Goal: Task Accomplishment & Management: Manage account settings

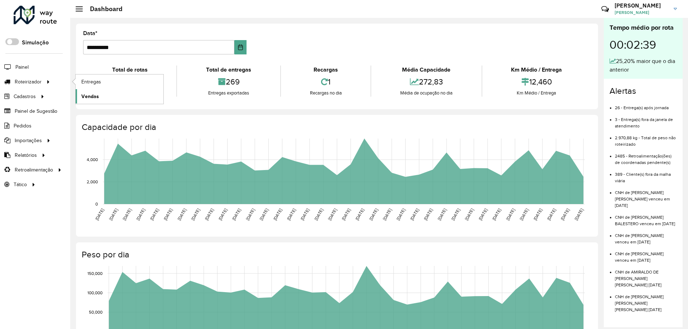
click at [114, 93] on link "Vendas" at bounding box center [120, 96] width 88 height 14
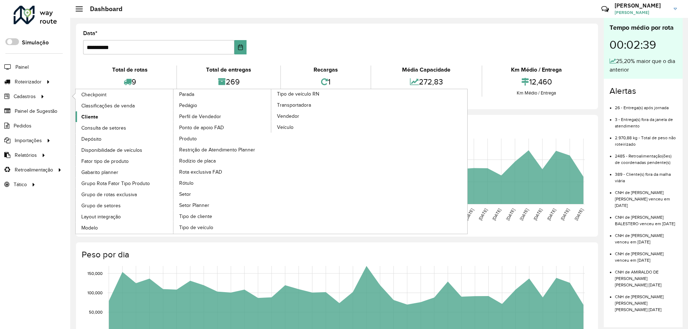
click at [92, 119] on span "Cliente" at bounding box center [89, 117] width 17 height 8
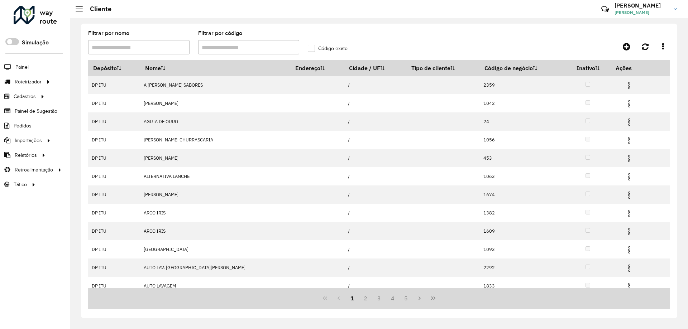
click at [206, 46] on input "Filtrar por código" at bounding box center [248, 47] width 101 height 14
type input "*****"
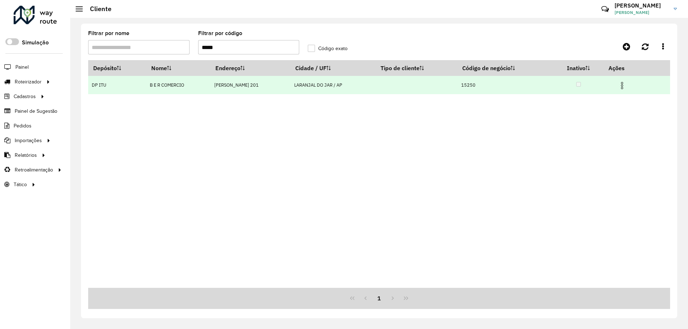
click at [617, 83] on td at bounding box center [625, 85] width 43 height 18
click at [620, 83] on img at bounding box center [622, 85] width 9 height 9
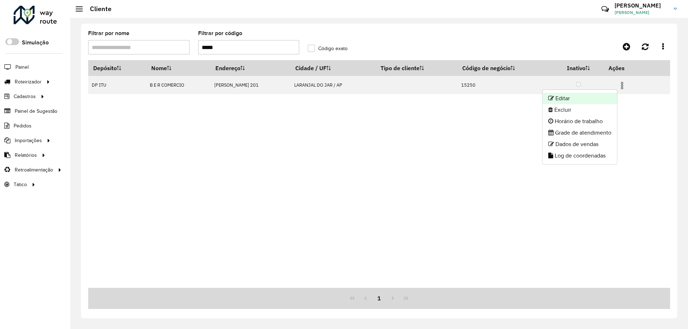
click at [601, 93] on li "Editar" at bounding box center [579, 98] width 75 height 11
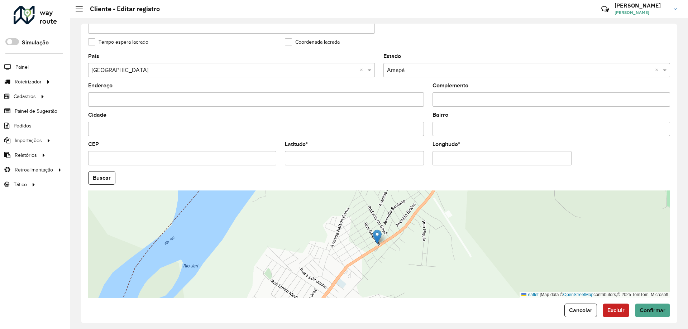
scroll to position [204, 0]
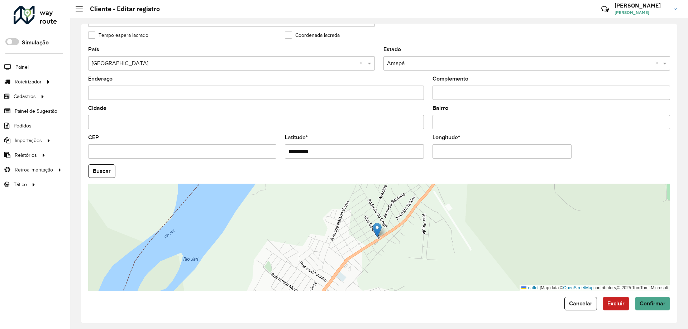
drag, startPoint x: 307, startPoint y: 152, endPoint x: 129, endPoint y: 142, distance: 178.7
click at [130, 146] on formly-group "País Selecione uma opção × Brasil × Estado Selecione uma opção × Amapá × Endere…" at bounding box center [379, 169] width 590 height 244
paste input "text"
type input "********"
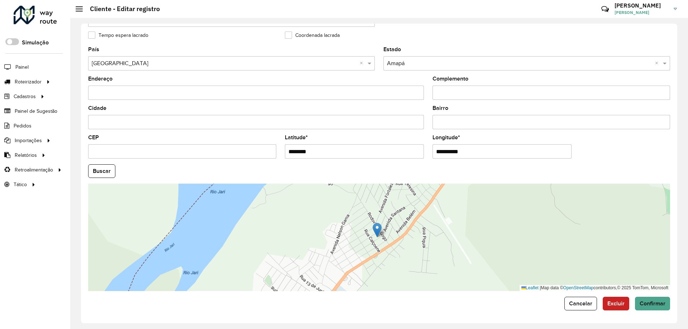
paste input "text"
type input "**********"
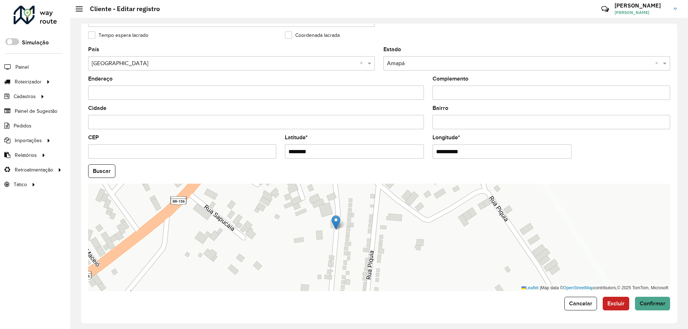
click at [335, 217] on img at bounding box center [335, 222] width 9 height 15
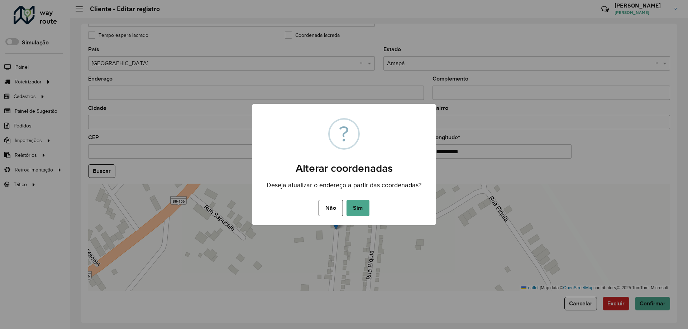
drag, startPoint x: 354, startPoint y: 212, endPoint x: 357, endPoint y: 210, distance: 3.8
click at [354, 212] on button "Sim" at bounding box center [357, 208] width 23 height 16
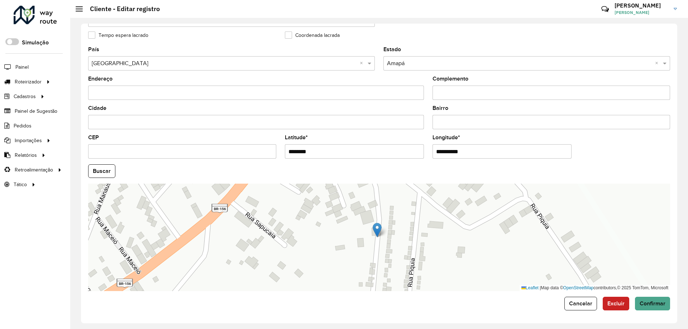
click at [305, 152] on input "********" at bounding box center [354, 151] width 139 height 14
type input "**********"
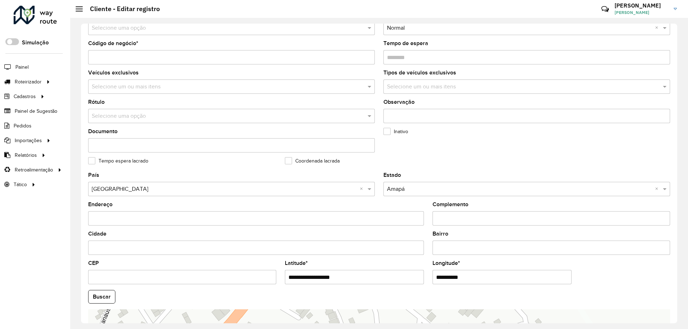
scroll to position [61, 0]
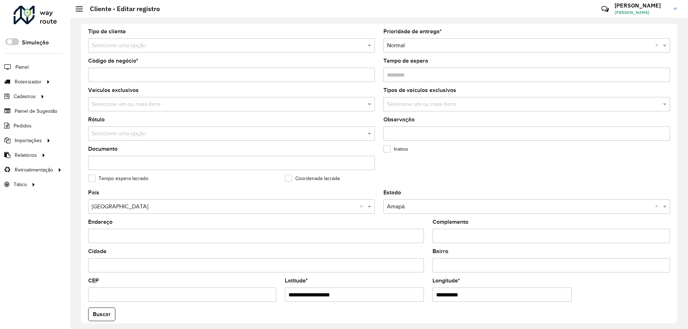
type input "**********"
click at [78, 171] on link "Coordenadas" at bounding box center [120, 170] width 88 height 14
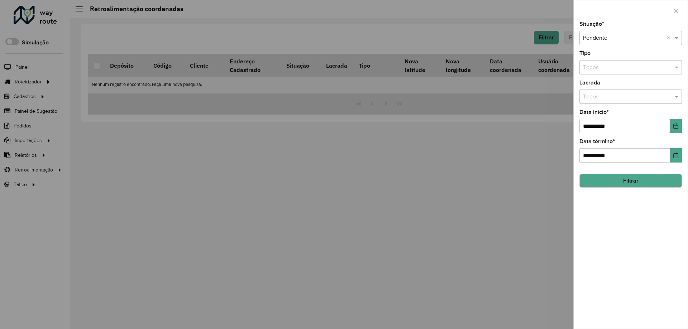
click at [624, 178] on button "Filtrar" at bounding box center [630, 181] width 102 height 14
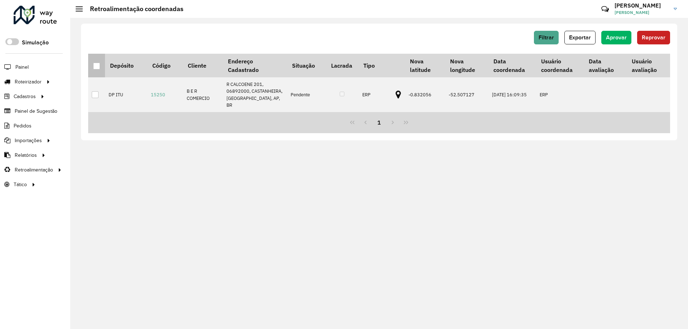
click at [95, 67] on div at bounding box center [96, 66] width 7 height 7
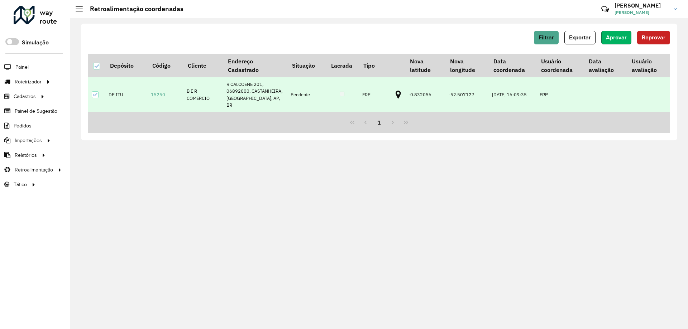
click at [623, 38] on span "Aprovar" at bounding box center [616, 37] width 21 height 6
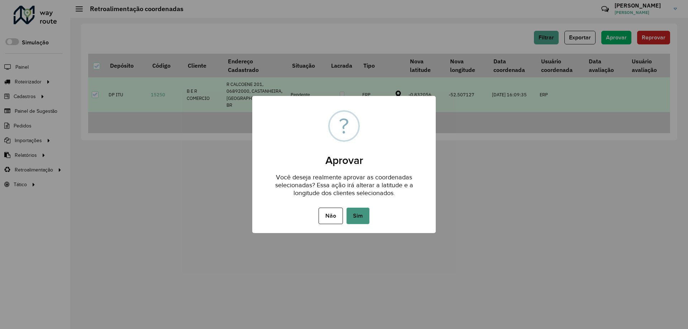
click at [360, 217] on button "Sim" at bounding box center [357, 216] width 23 height 16
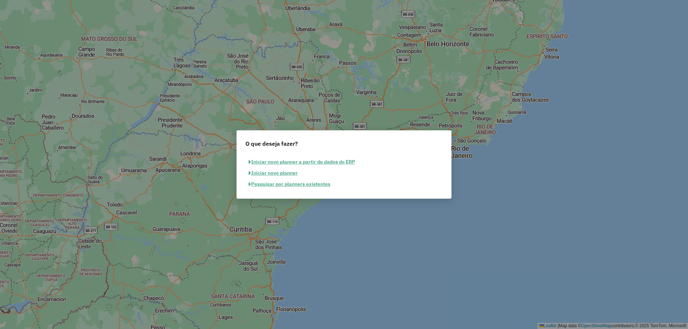
click at [261, 185] on button "Pesquisar por planners existentes" at bounding box center [289, 184] width 88 height 11
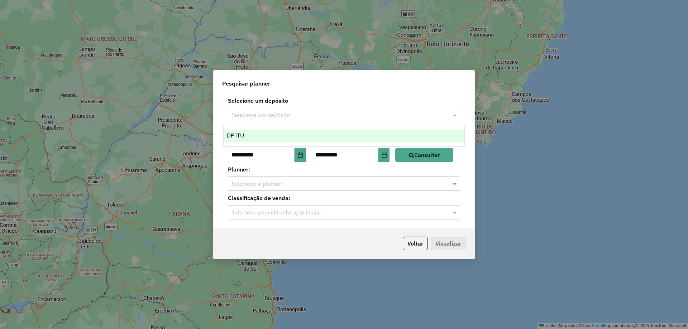
click at [257, 114] on input "text" at bounding box center [336, 115] width 211 height 9
click at [252, 135] on div "DP ITU" at bounding box center [344, 136] width 240 height 12
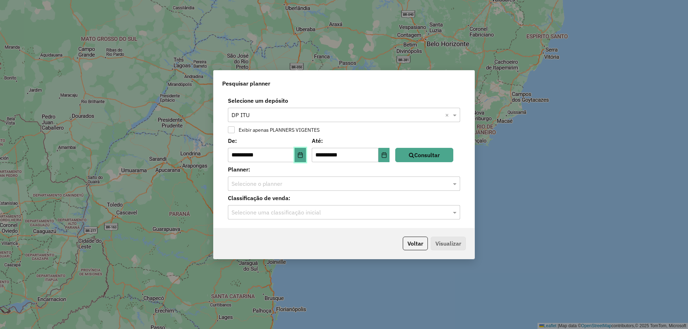
click at [300, 156] on button "Choose Date" at bounding box center [300, 155] width 11 height 14
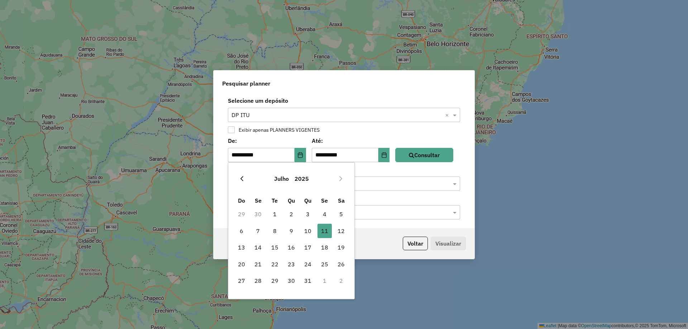
click at [243, 180] on icon "Previous Month" at bounding box center [242, 179] width 6 height 6
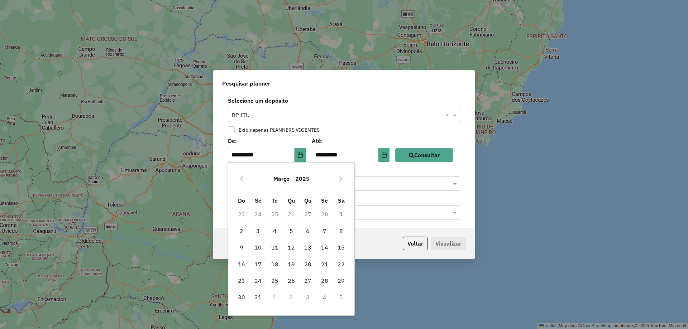
click at [243, 180] on icon "Previous Month" at bounding box center [242, 179] width 6 height 6
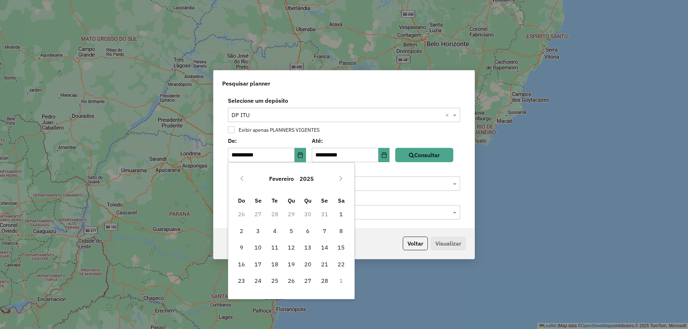
click at [243, 180] on icon "Previous Month" at bounding box center [242, 179] width 6 height 6
click at [274, 213] on span "1" at bounding box center [275, 214] width 14 height 14
type input "**********"
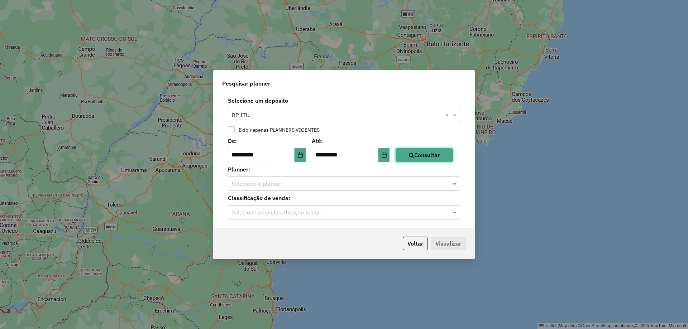
click at [414, 157] on icon "button" at bounding box center [411, 155] width 5 height 6
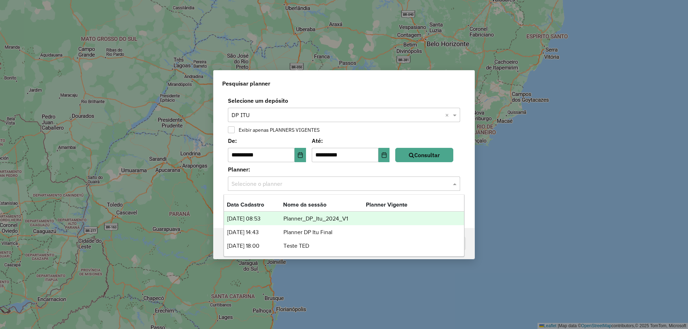
click at [295, 181] on input "text" at bounding box center [336, 184] width 211 height 9
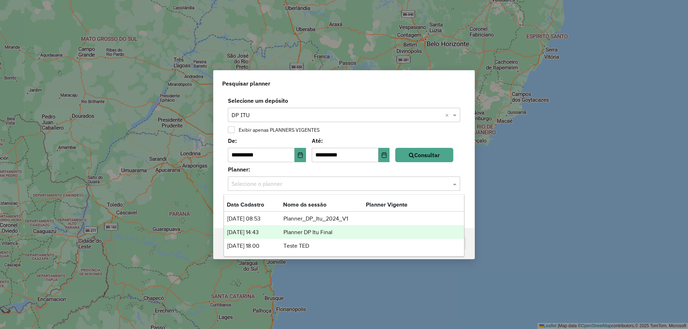
click at [289, 234] on td "Planner DP Itu Final" at bounding box center [324, 232] width 83 height 9
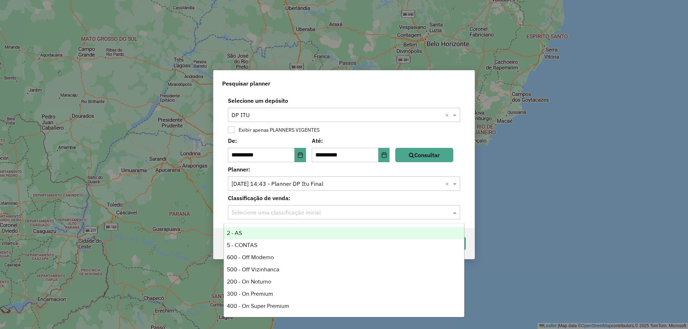
click at [285, 214] on input "text" at bounding box center [336, 213] width 211 height 9
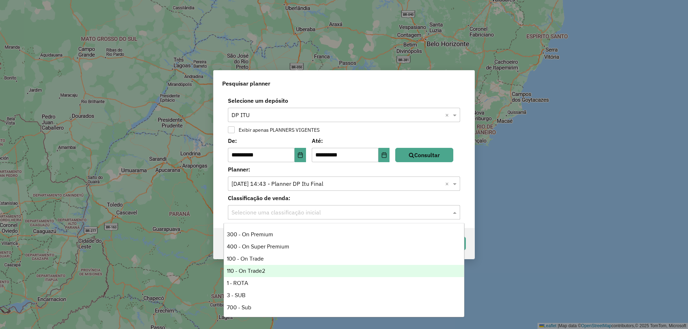
scroll to position [72, 0]
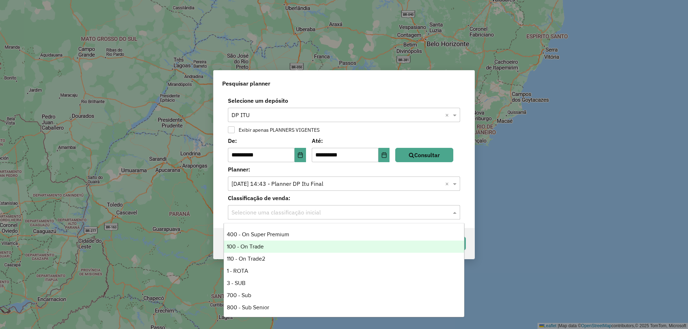
click at [255, 249] on div "100 - On Trade" at bounding box center [344, 247] width 240 height 12
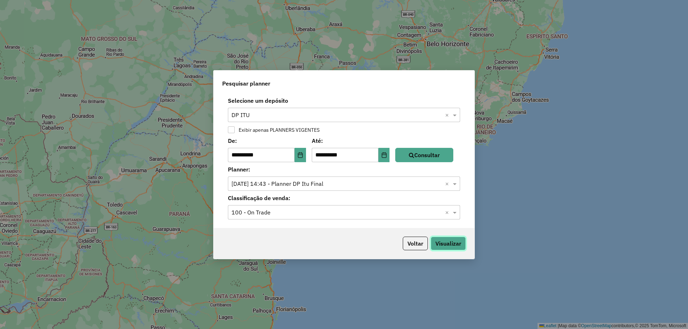
click at [449, 244] on button "Visualizar" at bounding box center [448, 244] width 35 height 14
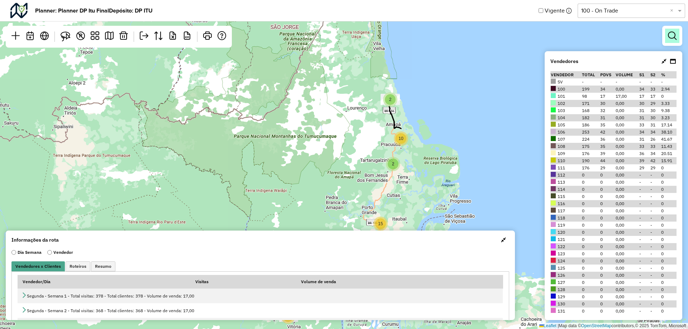
click at [673, 38] on em at bounding box center [672, 36] width 9 height 9
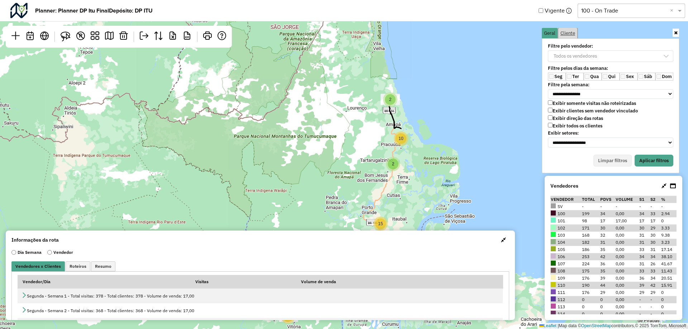
click at [568, 33] on span "Cliente" at bounding box center [567, 33] width 15 height 5
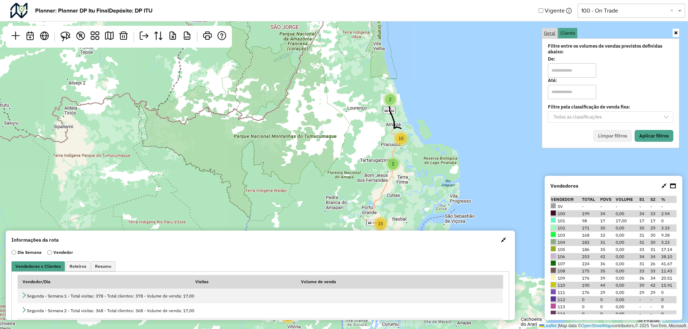
click at [551, 31] on span "Geral" at bounding box center [549, 33] width 11 height 5
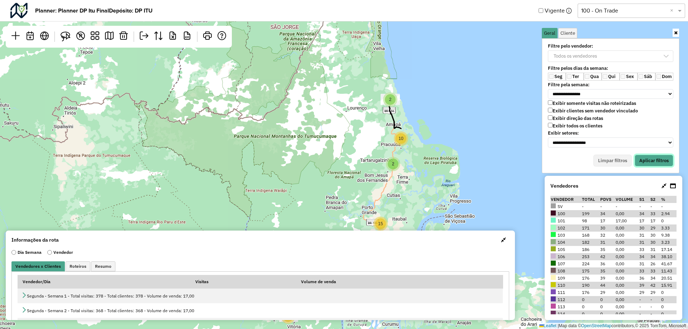
click at [652, 160] on button "Aplicar filtros" at bounding box center [654, 161] width 39 height 12
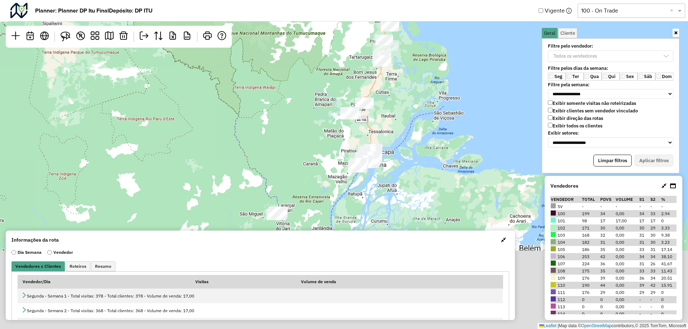
drag, startPoint x: 450, startPoint y: 186, endPoint x: 399, endPoint y: 127, distance: 78.0
click at [439, 84] on div "Leaflet | Map data © OpenStreetMap contributors,© 2025 TomTom, Microsoft" at bounding box center [344, 164] width 688 height 329
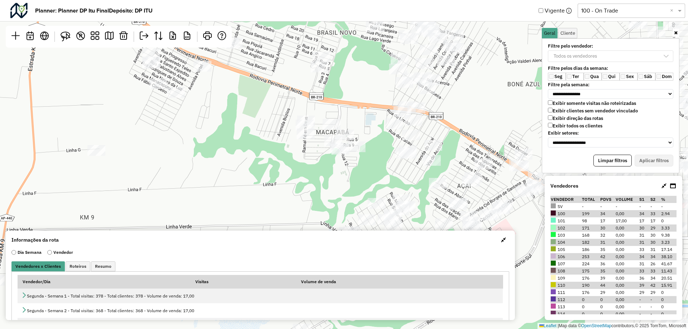
drag, startPoint x: 336, startPoint y: 143, endPoint x: 336, endPoint y: 176, distance: 33.3
click at [336, 176] on div "Leaflet | Map data © OpenStreetMap contributors,© 2025 TomTom, Microsoft" at bounding box center [344, 164] width 688 height 329
